Goal: Transaction & Acquisition: Purchase product/service

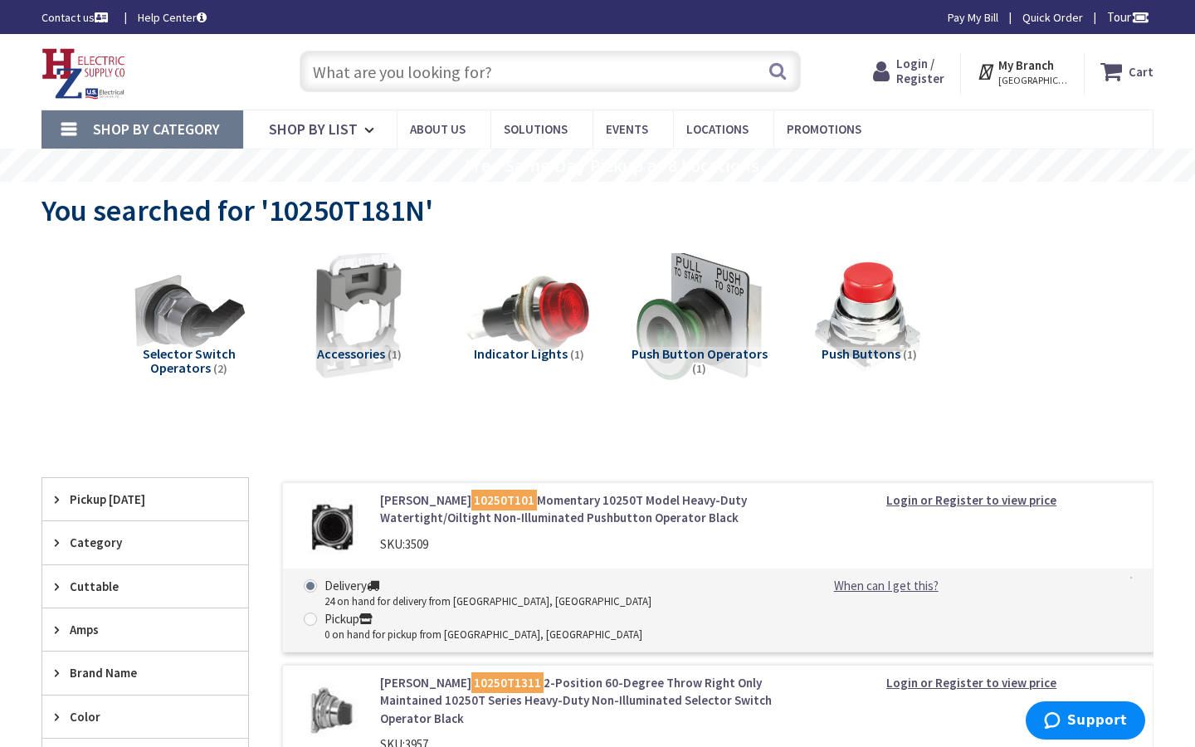
type input "a [GEOGRAPHIC_DATA], [GEOGRAPHIC_DATA]"
